Goal: Task Accomplishment & Management: Use online tool/utility

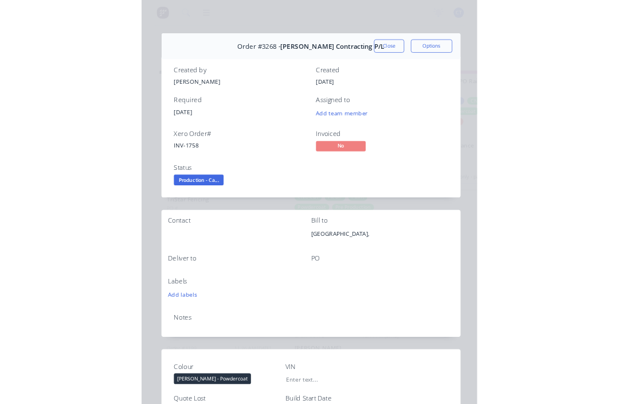
scroll to position [68, 0]
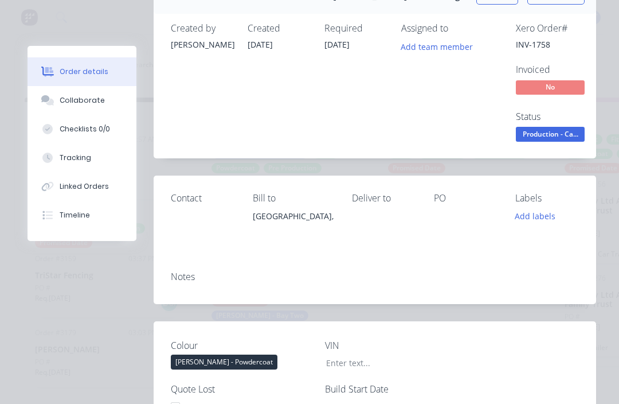
click at [79, 106] on button "Collaborate" at bounding box center [82, 100] width 109 height 29
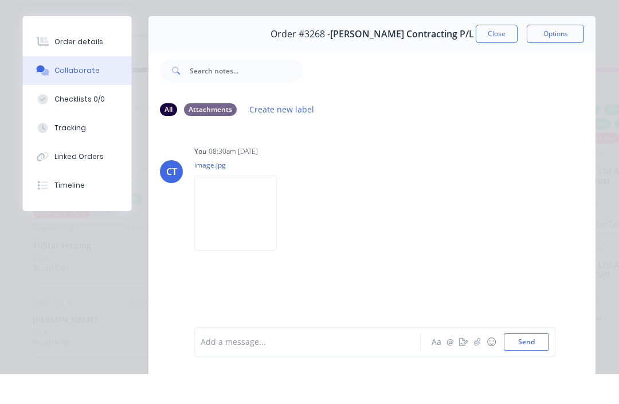
scroll to position [21, 0]
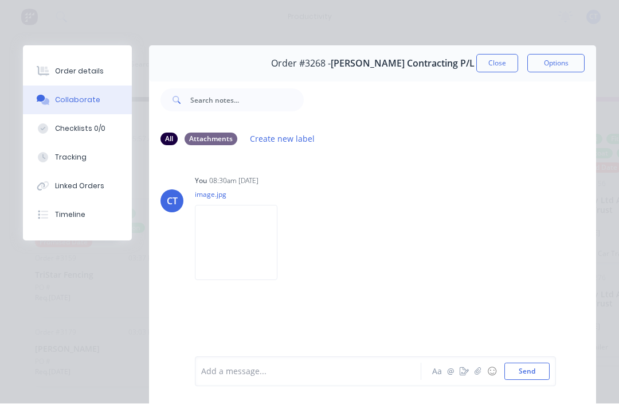
click at [80, 123] on button "Checklists 0/0" at bounding box center [77, 129] width 109 height 29
type textarea "x"
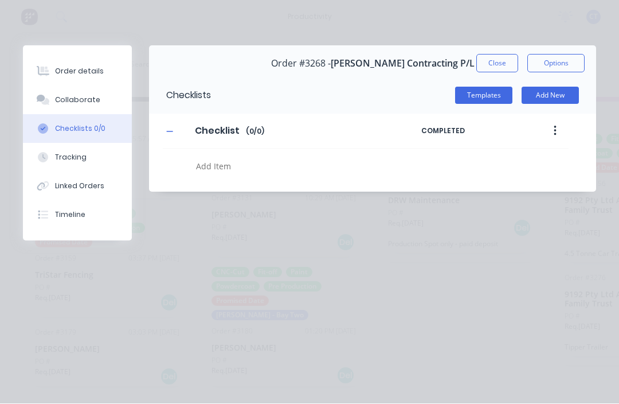
click at [63, 157] on div "Tracking" at bounding box center [71, 158] width 32 height 10
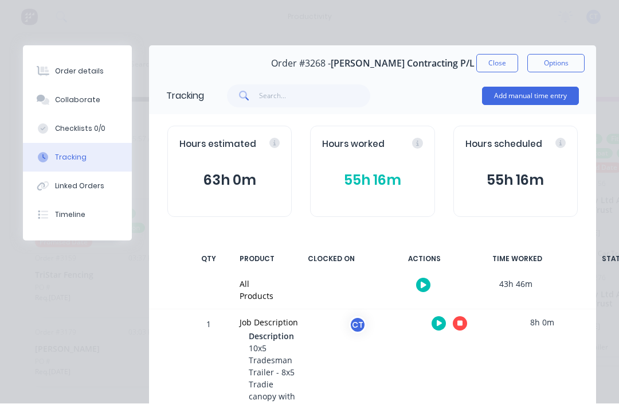
click at [77, 187] on div "Linked Orders" at bounding box center [79, 186] width 49 height 10
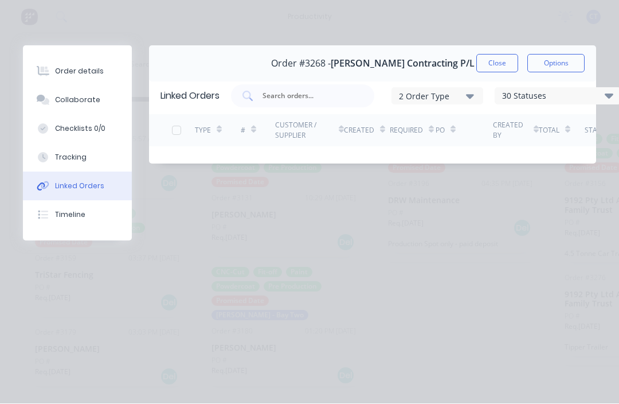
click at [77, 217] on div "Timeline" at bounding box center [70, 215] width 30 height 10
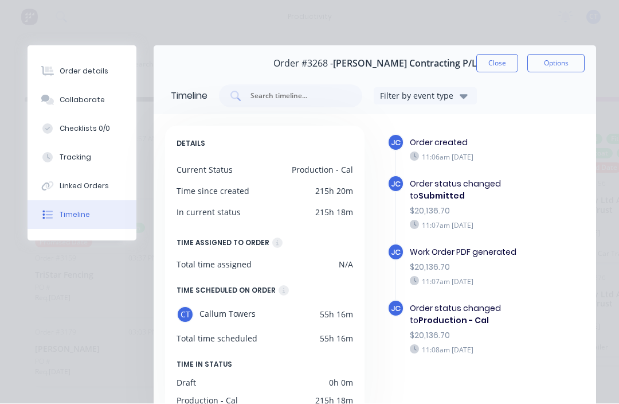
click at [85, 96] on div "Collaborate" at bounding box center [82, 100] width 45 height 10
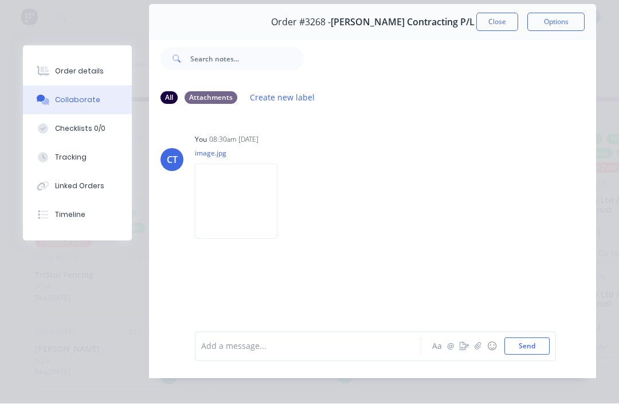
scroll to position [44, 0]
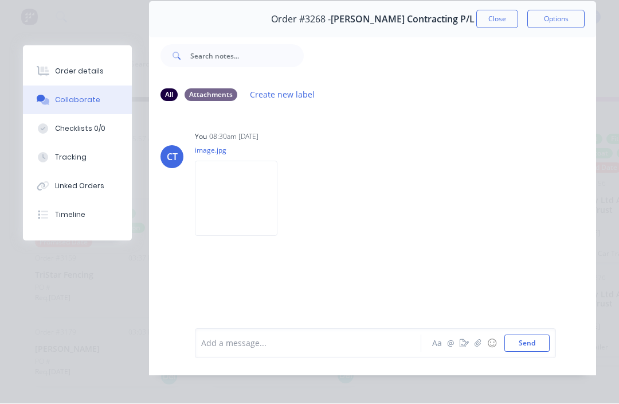
click at [166, 97] on div "All" at bounding box center [169, 95] width 17 height 13
click at [176, 89] on div "All" at bounding box center [169, 95] width 17 height 13
click at [180, 91] on div "All Attachments Create new label" at bounding box center [373, 94] width 424 height 15
click at [179, 91] on div "All Attachments Create new label" at bounding box center [373, 94] width 424 height 15
click at [219, 92] on div "Attachments" at bounding box center [211, 95] width 53 height 13
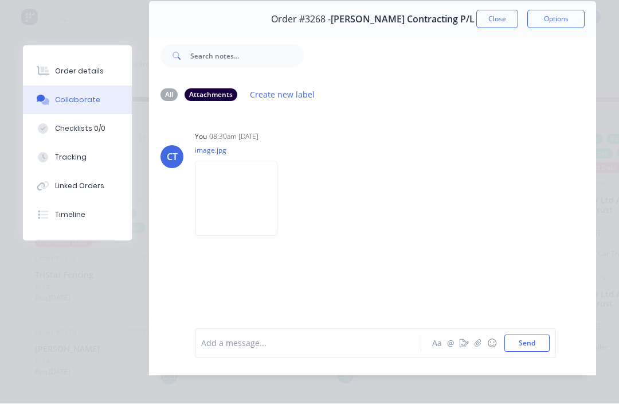
click at [229, 91] on div "Attachments" at bounding box center [211, 95] width 53 height 13
click at [217, 79] on div "All Attachments Create new label" at bounding box center [372, 95] width 447 height 32
click at [221, 92] on div "Attachments" at bounding box center [211, 95] width 53 height 13
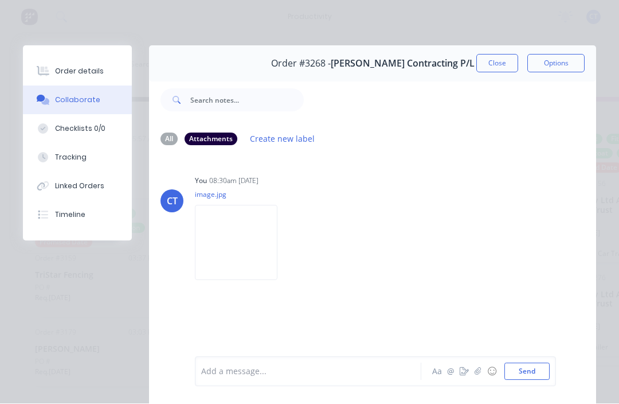
scroll to position [0, 0]
click at [464, 65] on button "Options" at bounding box center [556, 63] width 57 height 18
click at [464, 63] on button "Close" at bounding box center [498, 63] width 42 height 18
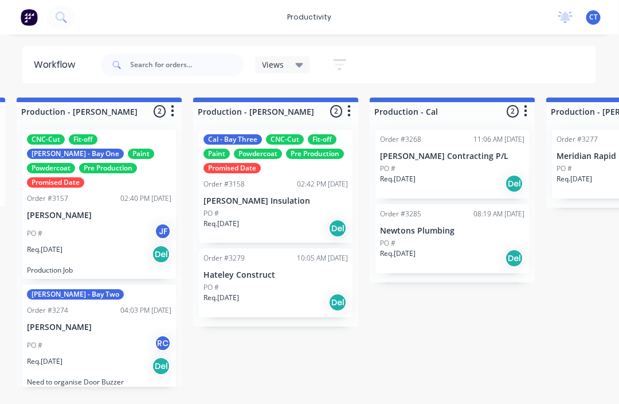
scroll to position [0, 1245]
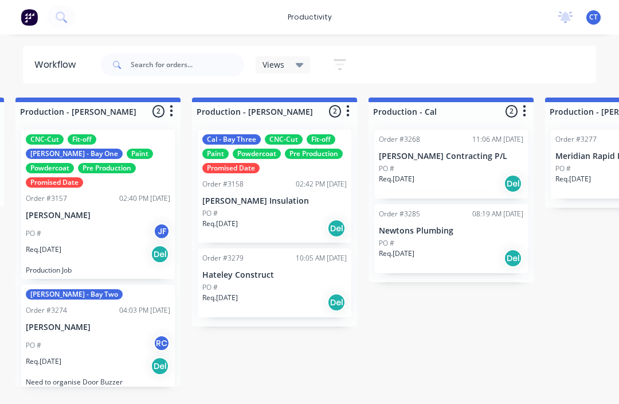
click at [445, 238] on div "PO #" at bounding box center [451, 243] width 145 height 10
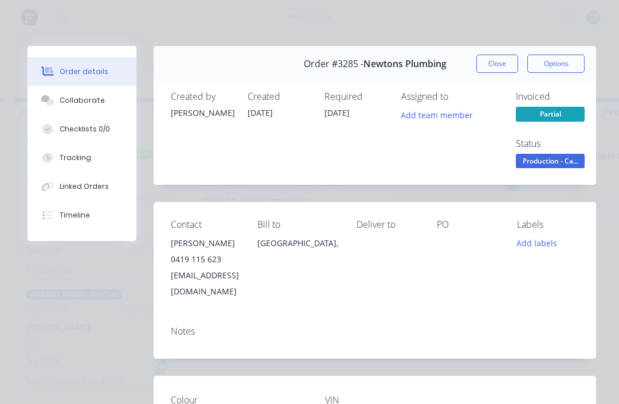
click at [81, 155] on div "Tracking" at bounding box center [76, 158] width 32 height 10
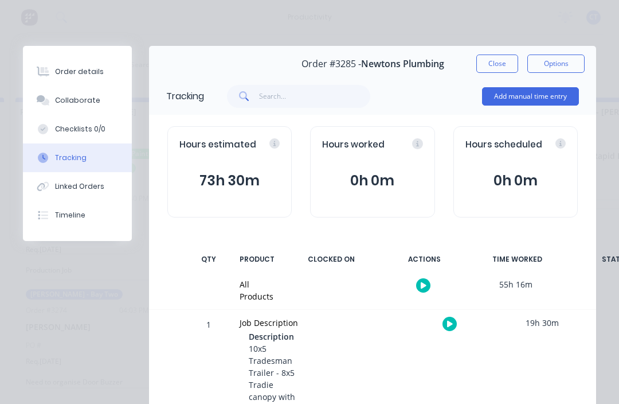
click at [427, 283] on button "button" at bounding box center [423, 285] width 14 height 14
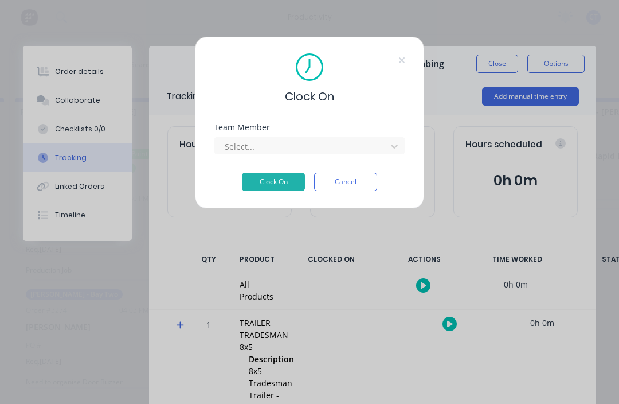
click at [312, 134] on div "Team Member Select..." at bounding box center [310, 138] width 192 height 31
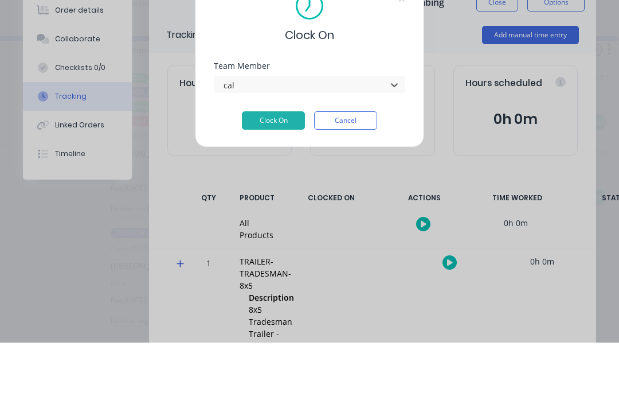
type input "cal"
click at [265, 173] on button "Clock On" at bounding box center [273, 182] width 63 height 18
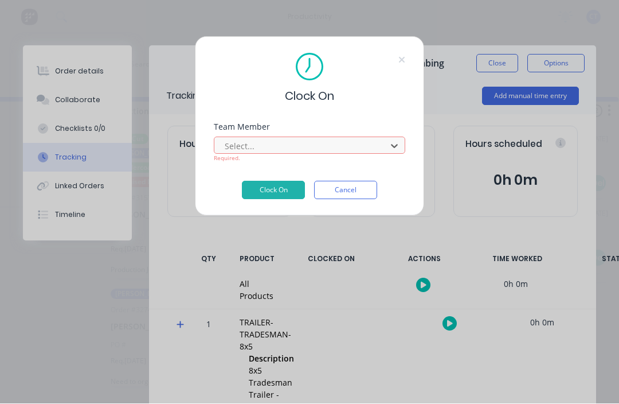
scroll to position [21, 1076]
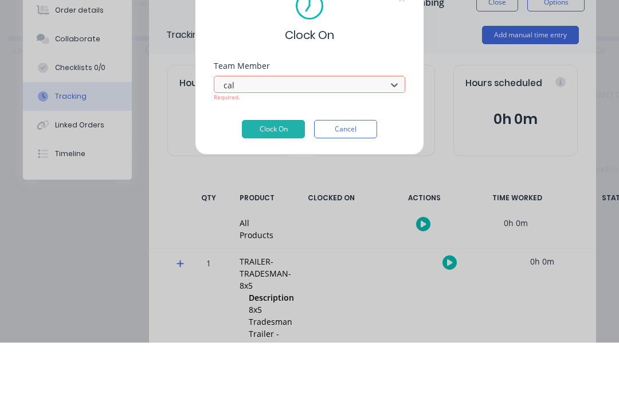
type input "cal"
click at [267, 181] on button "Clock On" at bounding box center [273, 190] width 63 height 18
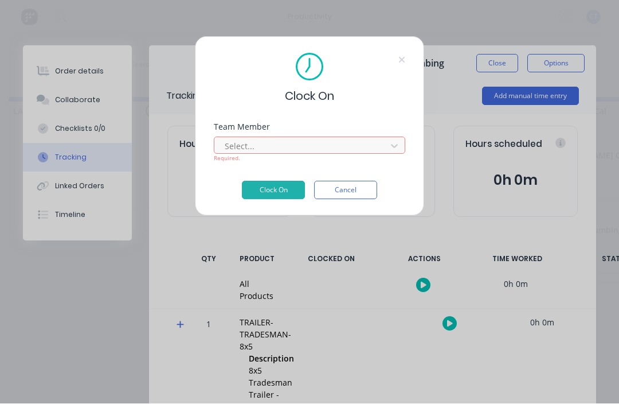
click at [278, 185] on button "Clock On" at bounding box center [273, 190] width 63 height 18
click at [358, 190] on button "Cancel" at bounding box center [345, 190] width 63 height 18
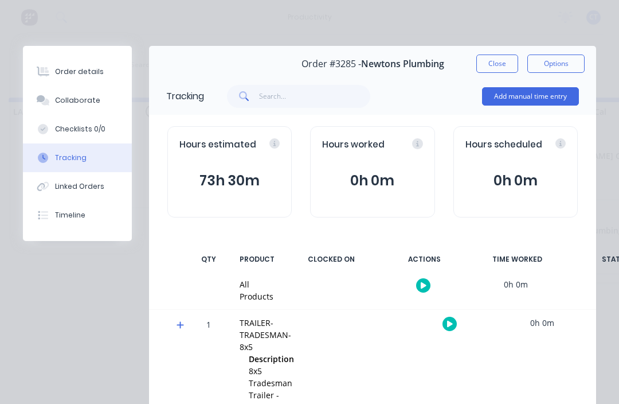
click at [92, 110] on button "Collaborate" at bounding box center [77, 100] width 109 height 29
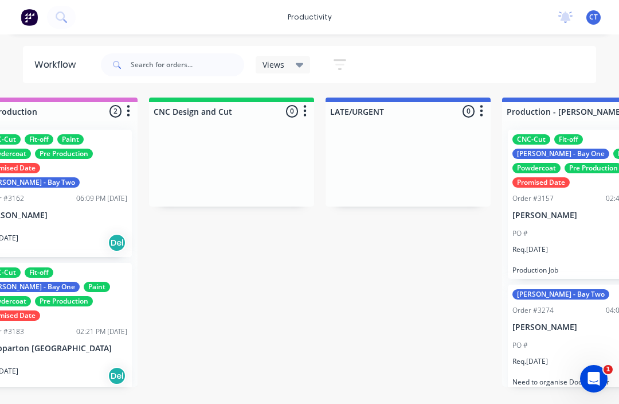
scroll to position [0, 795]
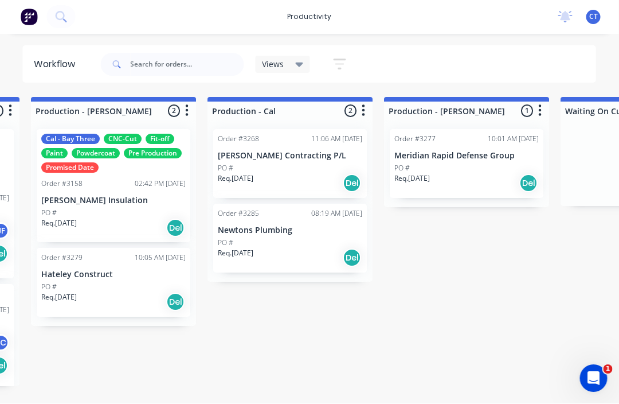
click at [281, 238] on div "PO #" at bounding box center [290, 243] width 145 height 10
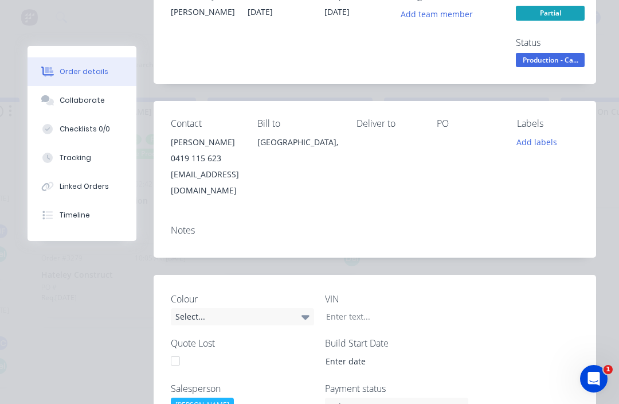
scroll to position [104, 0]
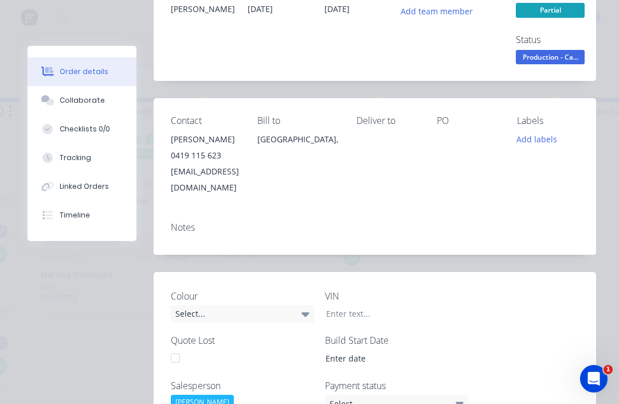
click at [76, 152] on button "Tracking" at bounding box center [82, 157] width 109 height 29
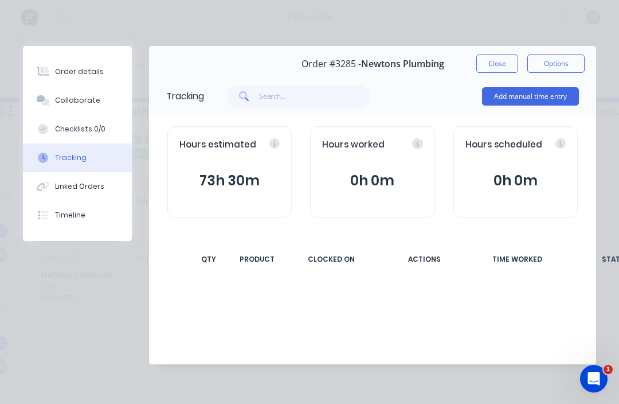
scroll to position [21, 1406]
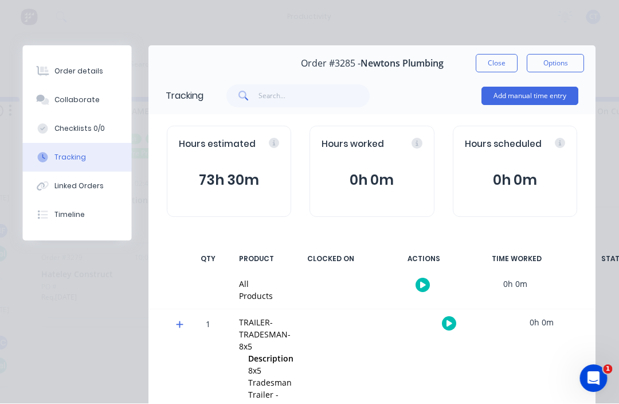
click at [423, 283] on icon "button" at bounding box center [424, 285] width 6 height 6
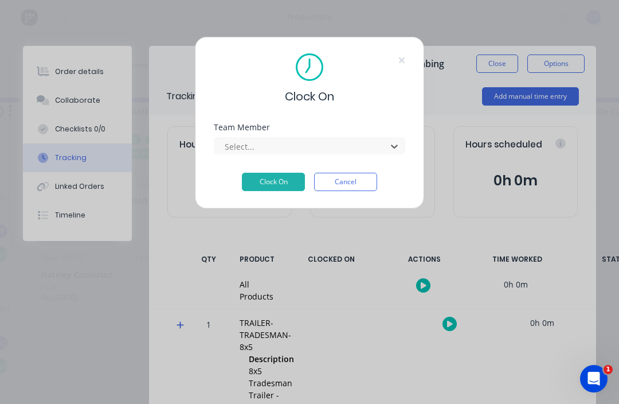
scroll to position [21, 1322]
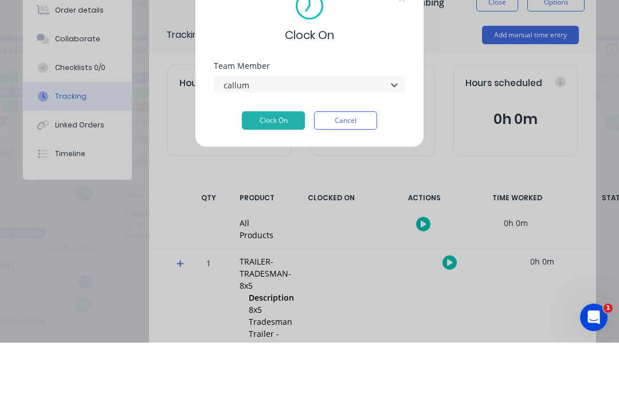
type input "callum"
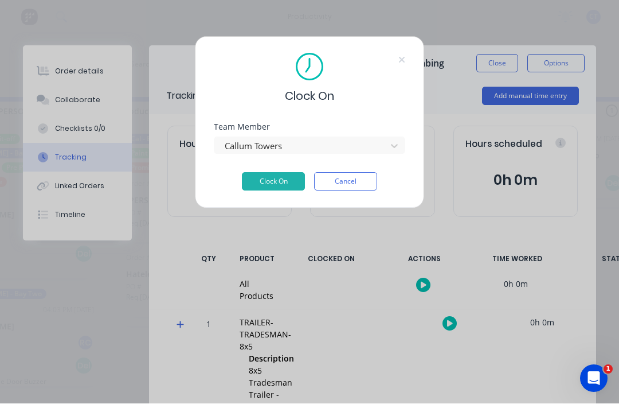
click at [264, 181] on button "Clock On" at bounding box center [273, 182] width 63 height 18
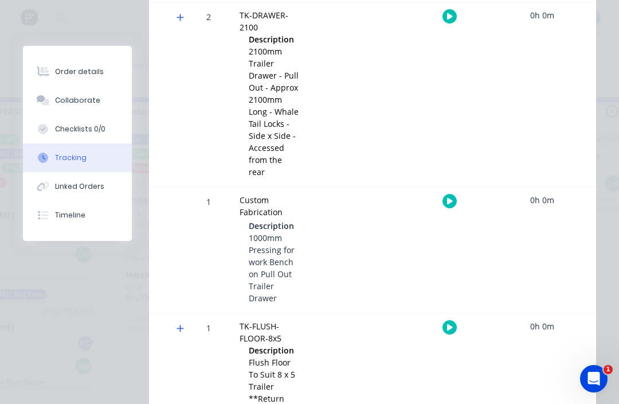
scroll to position [1329, 0]
